Goal: Register for event/course

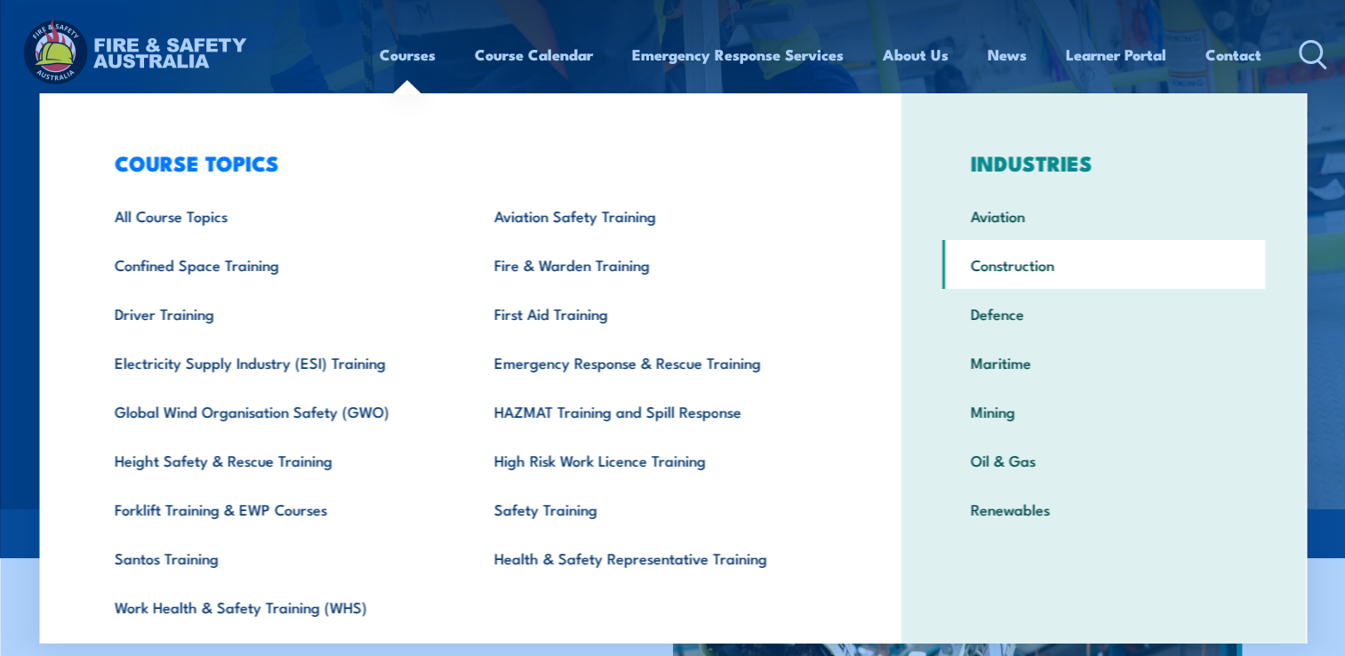
click at [1002, 259] on link "Construction" at bounding box center [1103, 264] width 323 height 49
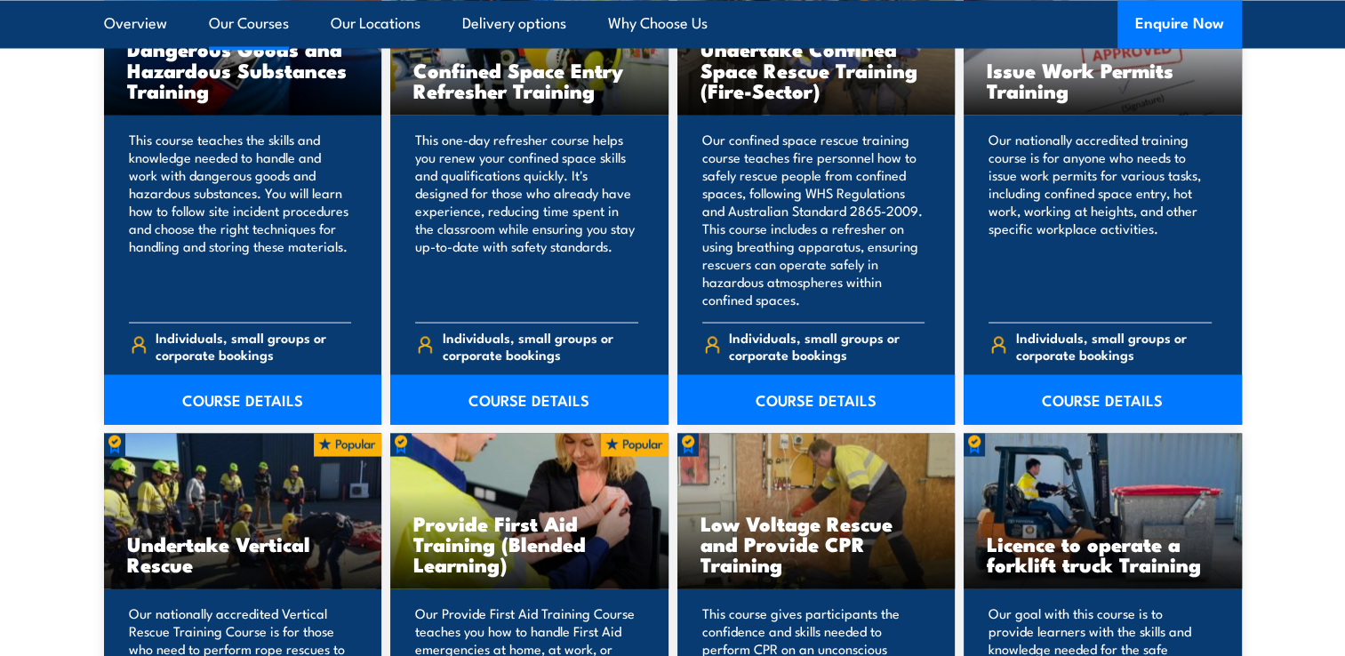
scroll to position [3357, 0]
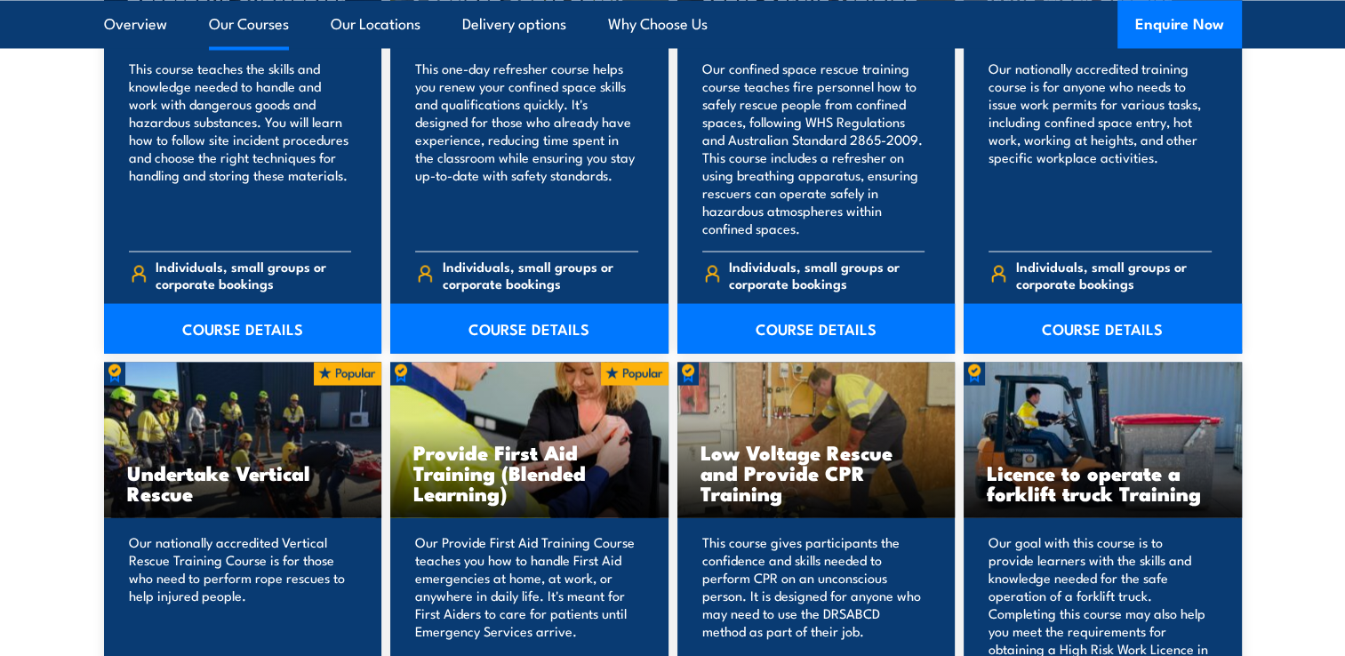
click at [810, 457] on h3 "Low Voltage Rescue and Provide CPR Training" at bounding box center [816, 471] width 232 height 61
click at [782, 588] on p "This course gives participants the confidence and skills needed to perform CPR …" at bounding box center [813, 603] width 223 height 142
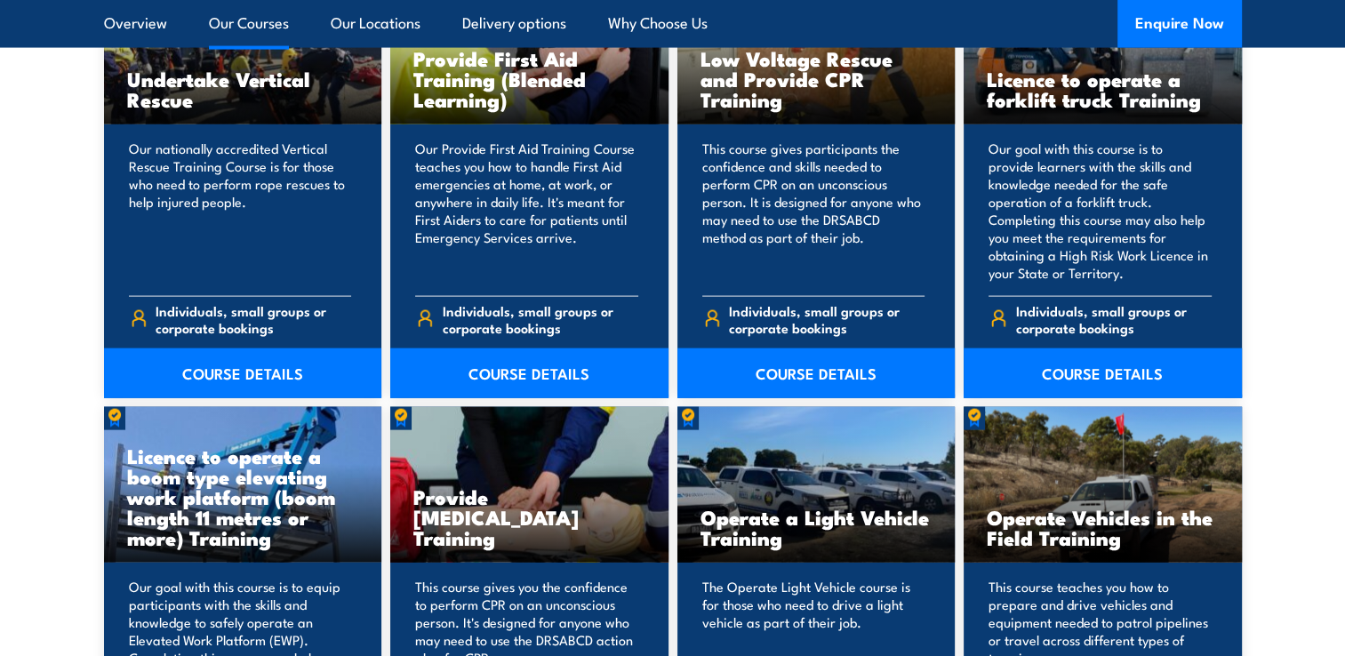
scroll to position [3764, 0]
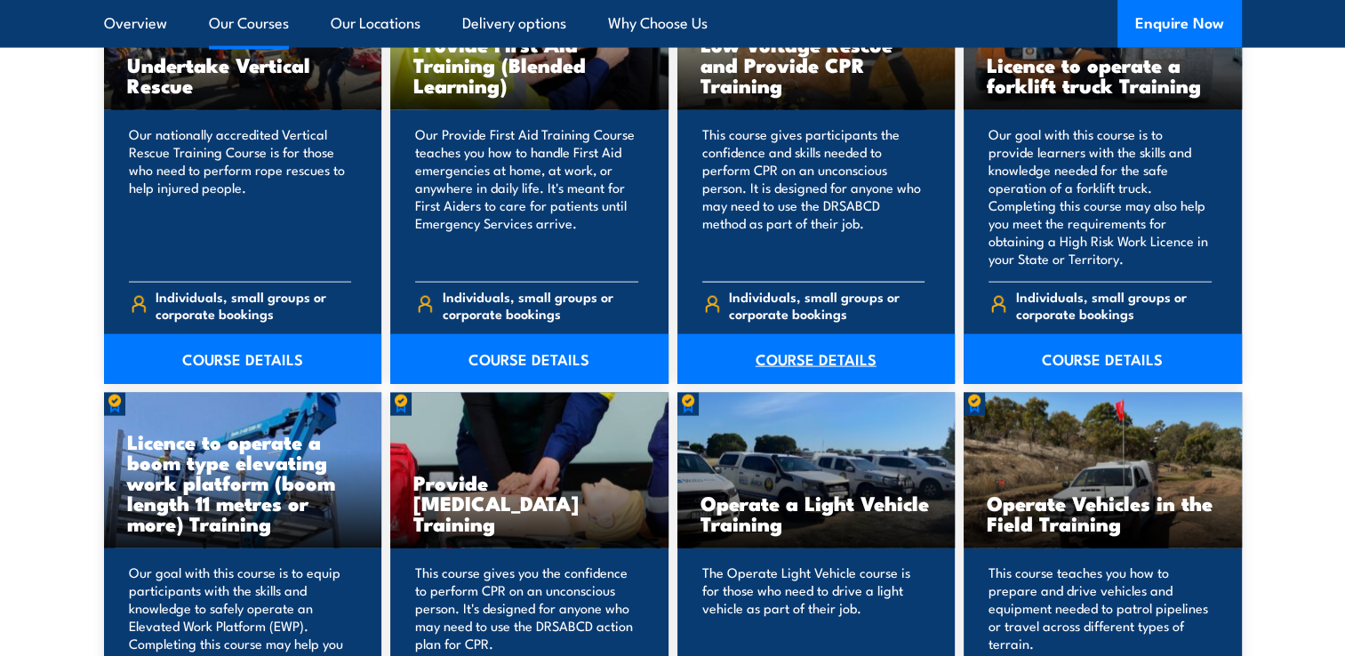
click at [868, 361] on link "COURSE DETAILS" at bounding box center [816, 359] width 278 height 50
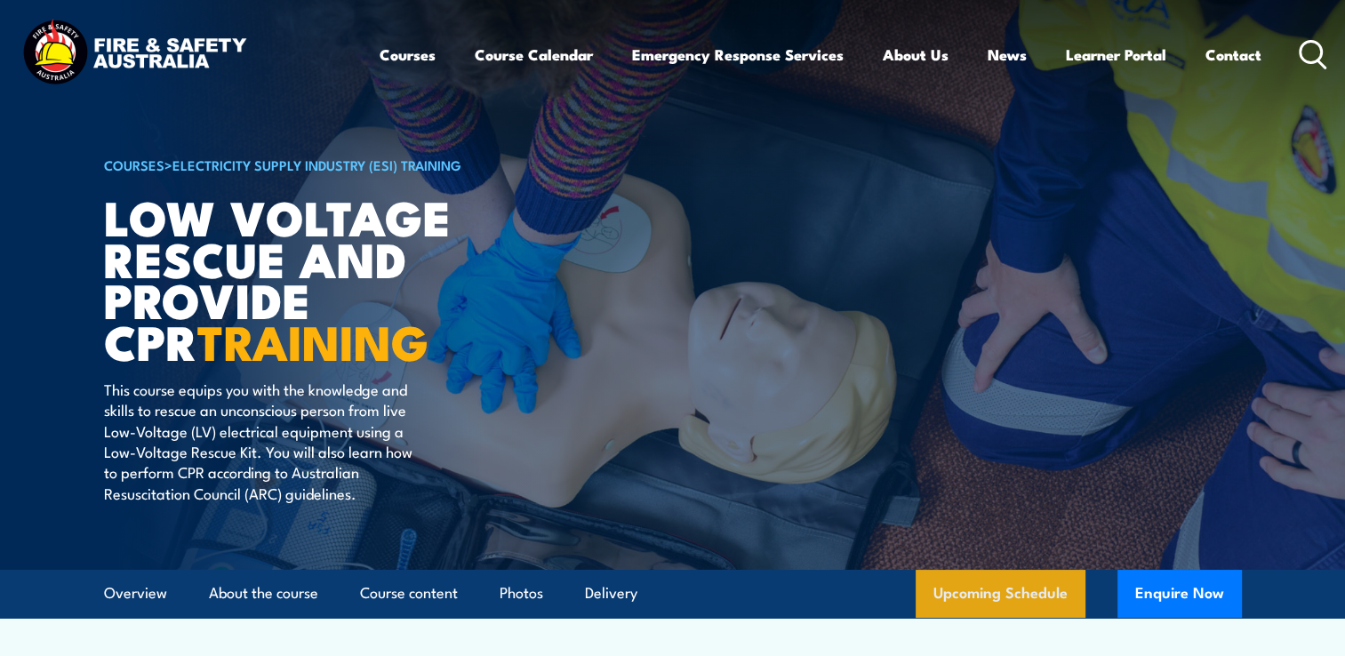
click at [970, 595] on link "Upcoming Schedule" at bounding box center [1000, 594] width 170 height 48
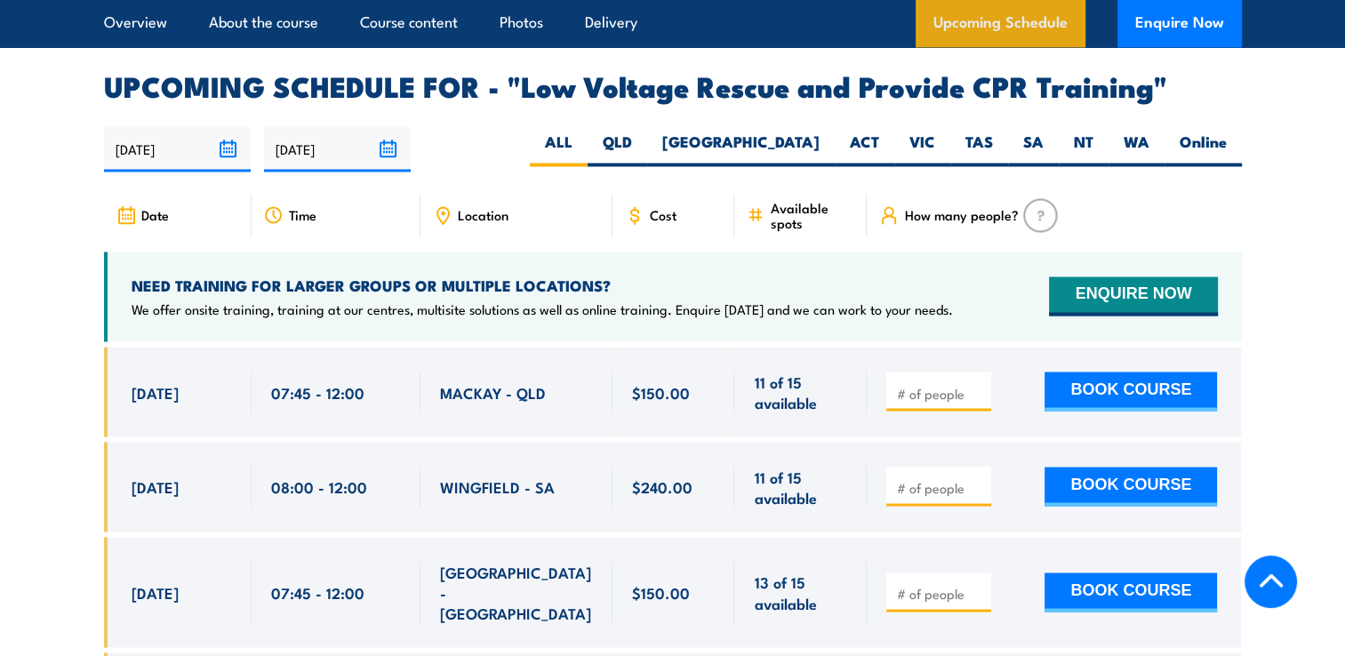
scroll to position [3078, 0]
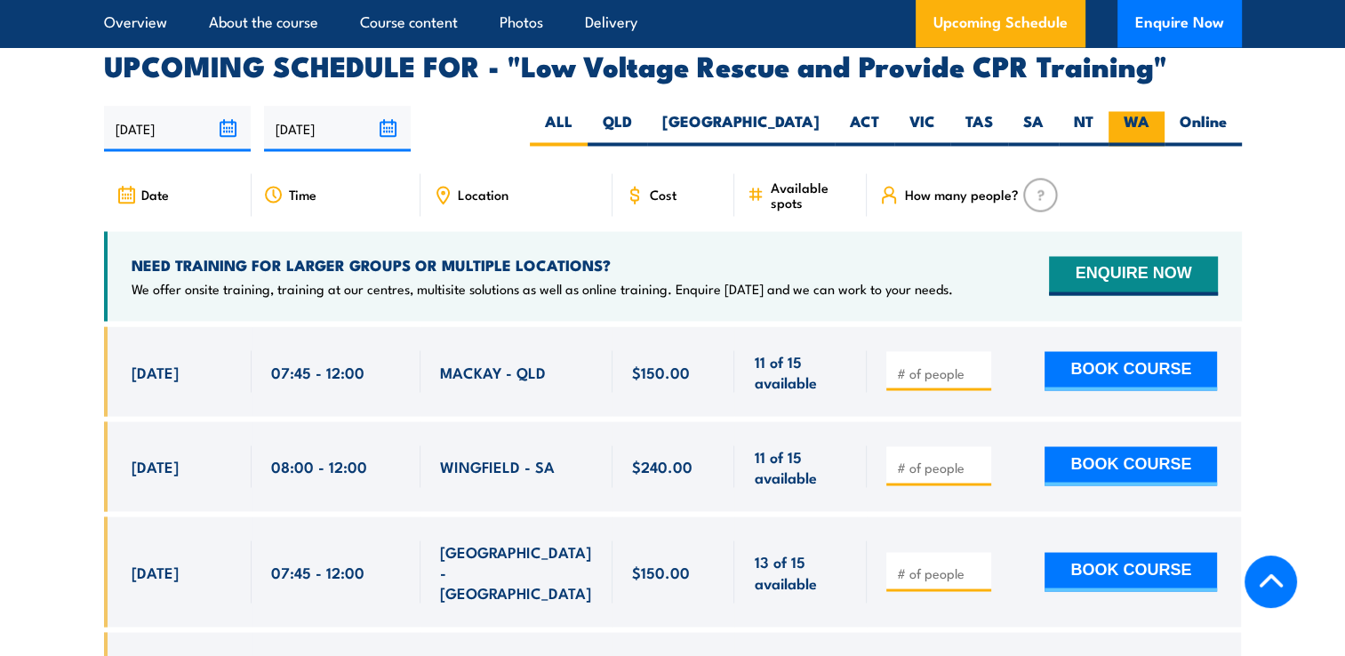
click at [1141, 111] on label "WA" at bounding box center [1136, 128] width 56 height 35
click at [1149, 111] on input "WA" at bounding box center [1155, 117] width 12 height 12
radio input "true"
